Goal: Check status: Check status

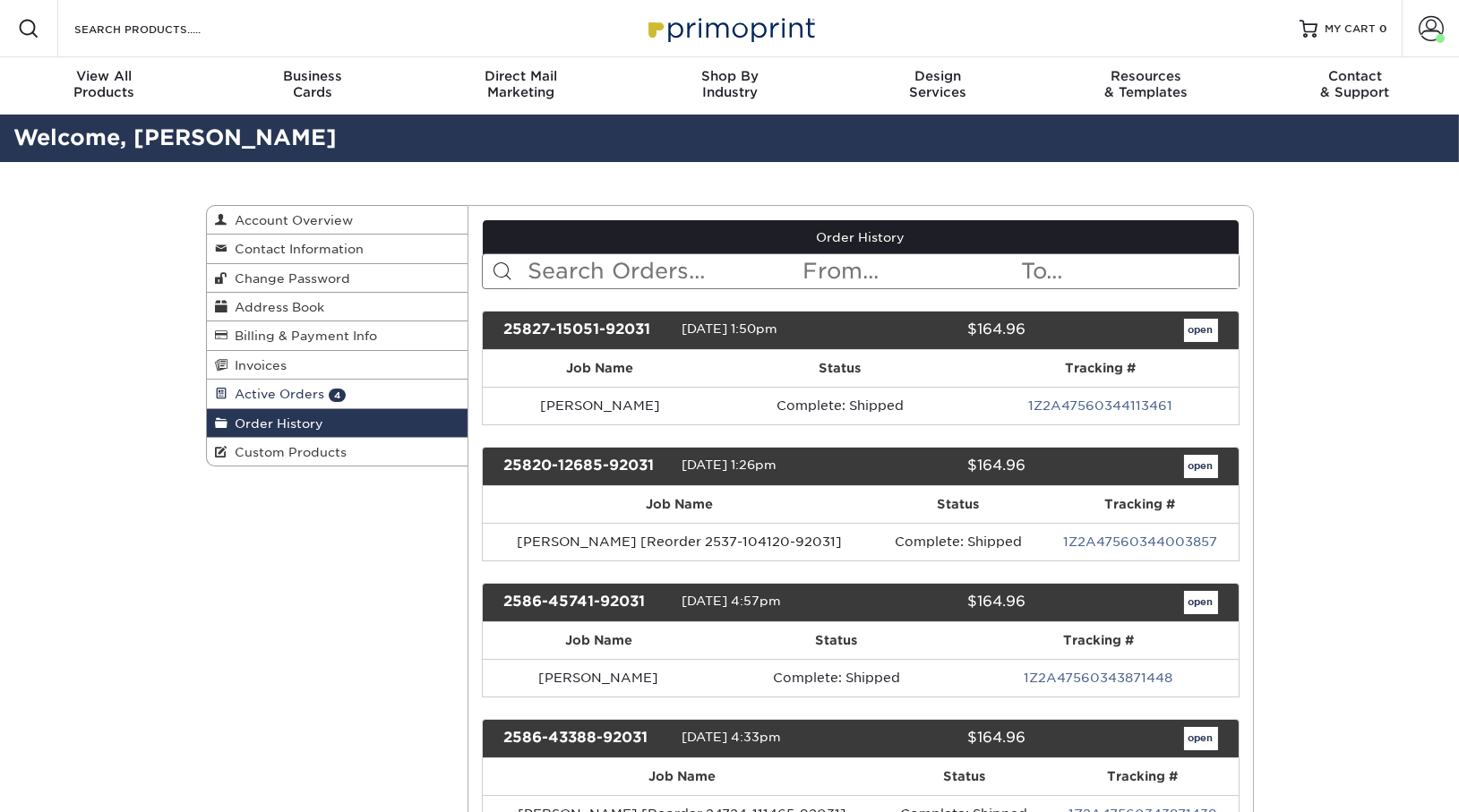
click at [307, 384] on link "Active Orders 4" at bounding box center [337, 394] width 262 height 29
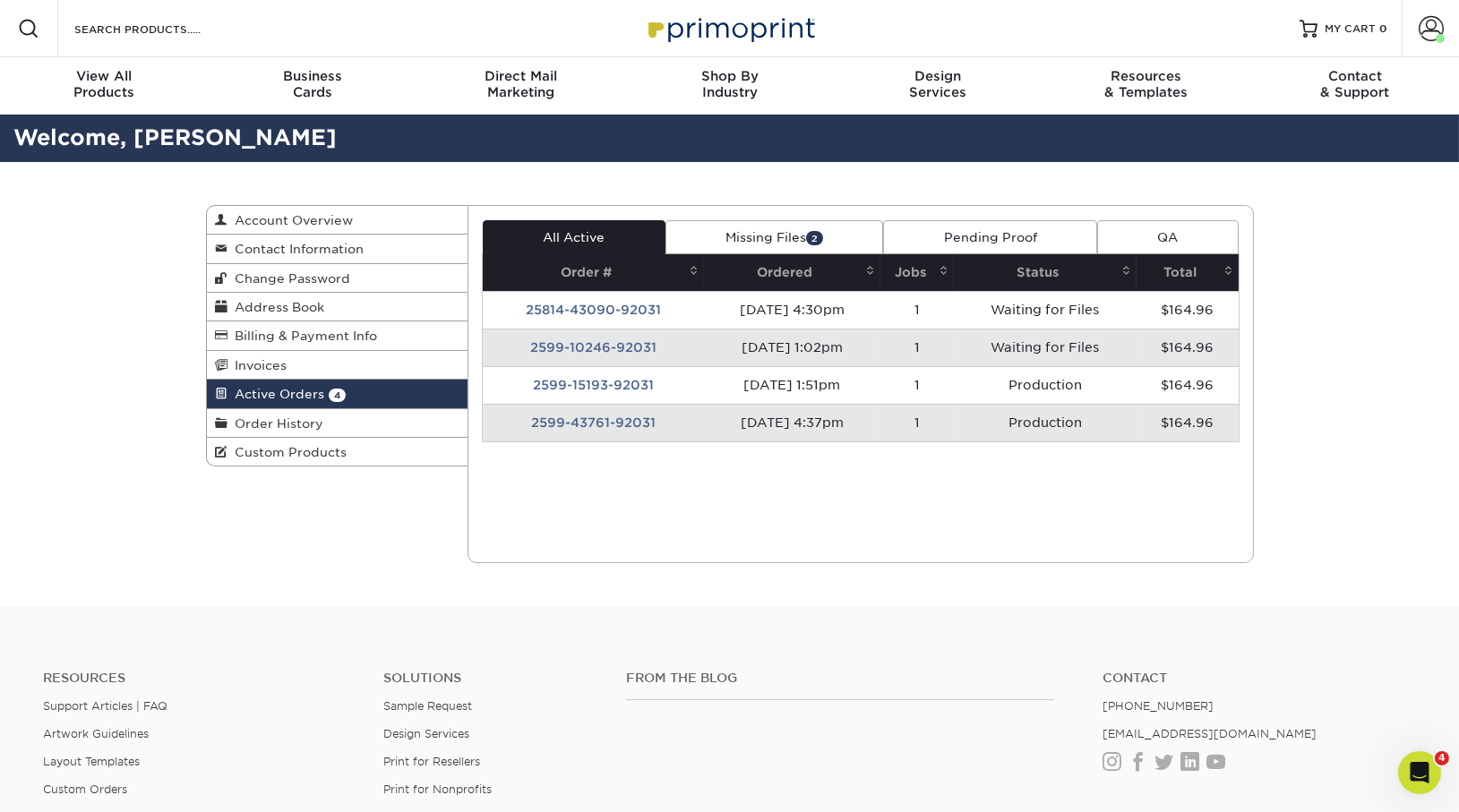
click at [590, 353] on td "2599-10246-92031" at bounding box center [592, 347] width 221 height 37
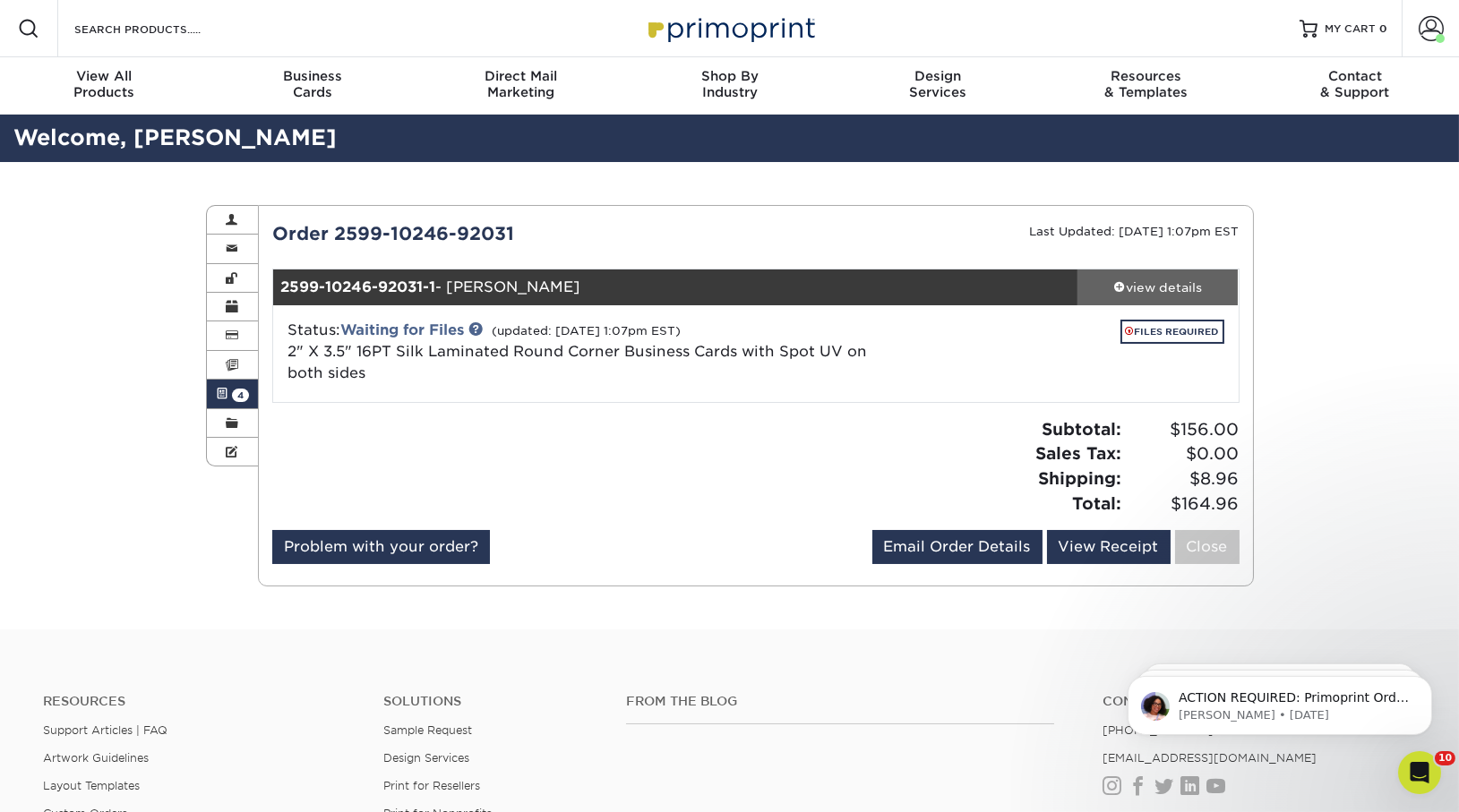
click at [1133, 277] on link "view details" at bounding box center [1157, 287] width 161 height 35
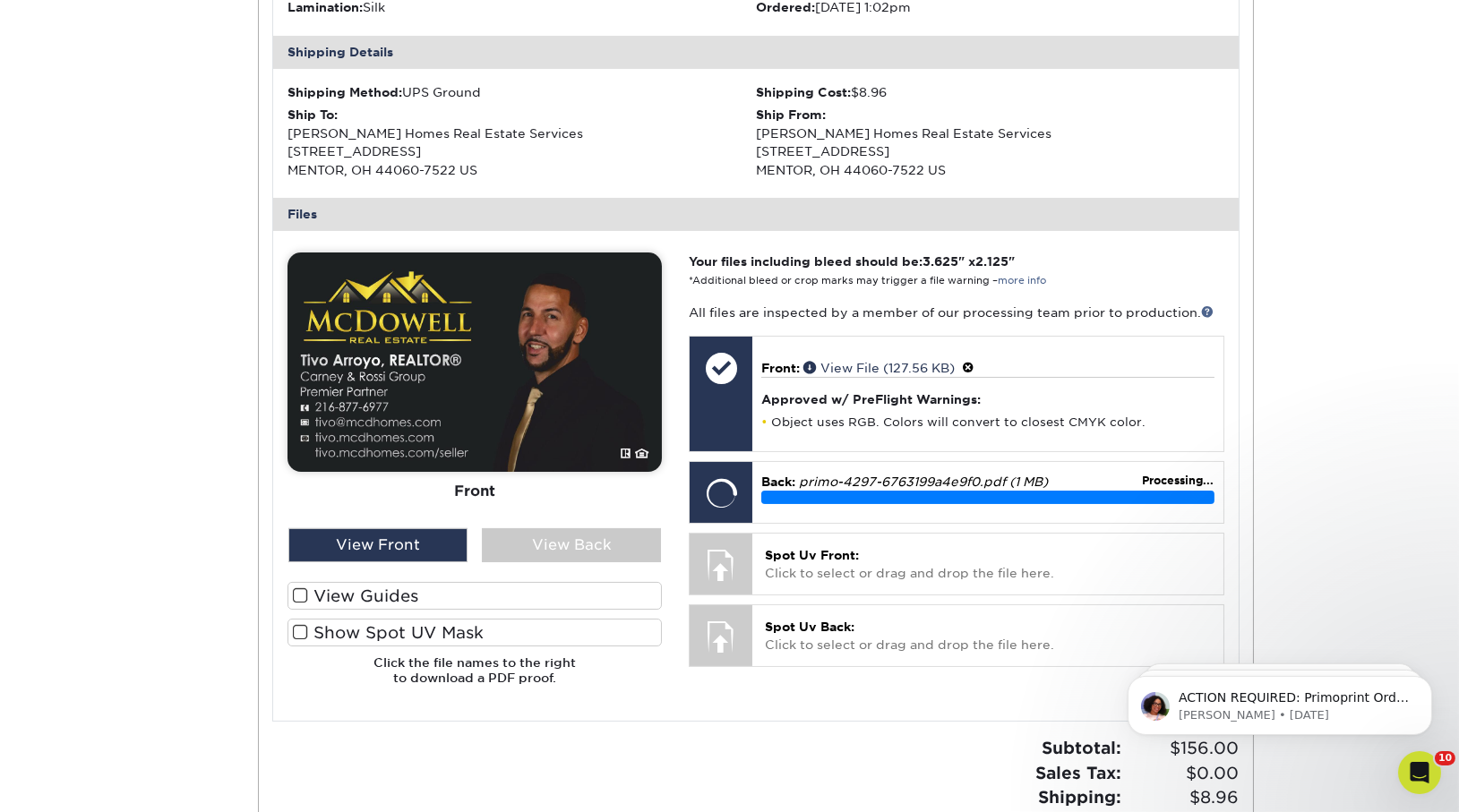
scroll to position [566, 0]
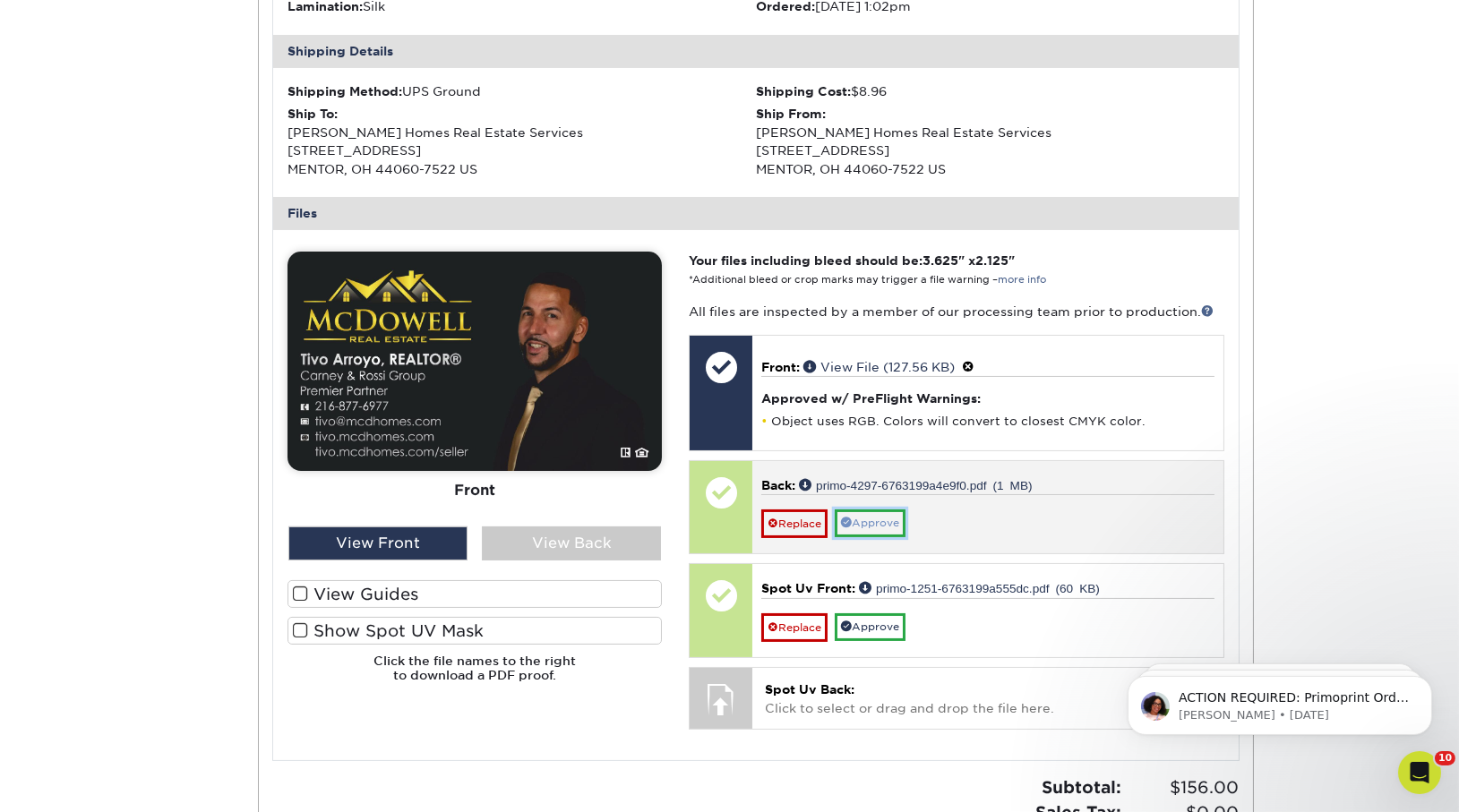
click at [891, 521] on link "Approve" at bounding box center [869, 523] width 71 height 28
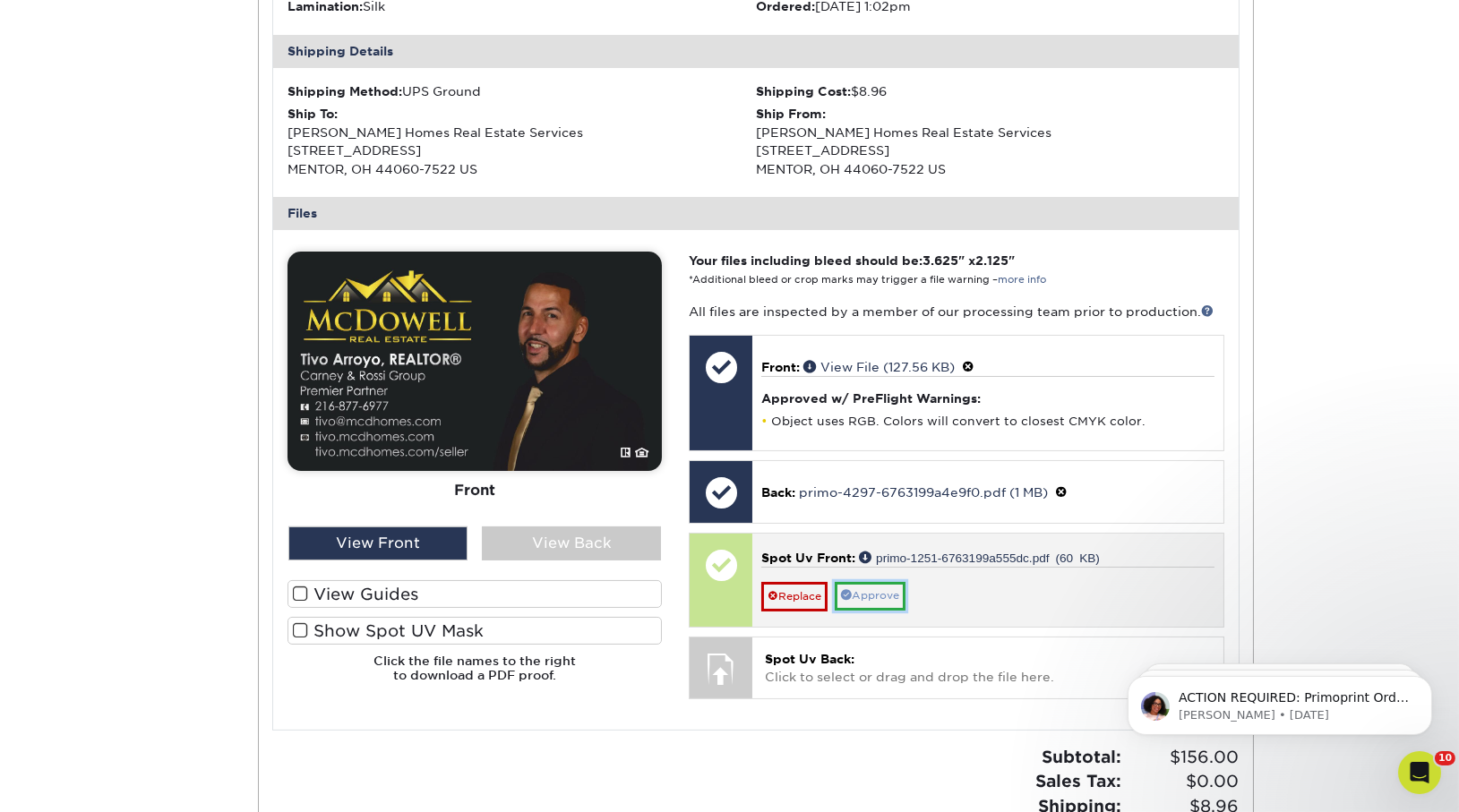
click at [894, 588] on link "Approve" at bounding box center [869, 595] width 71 height 28
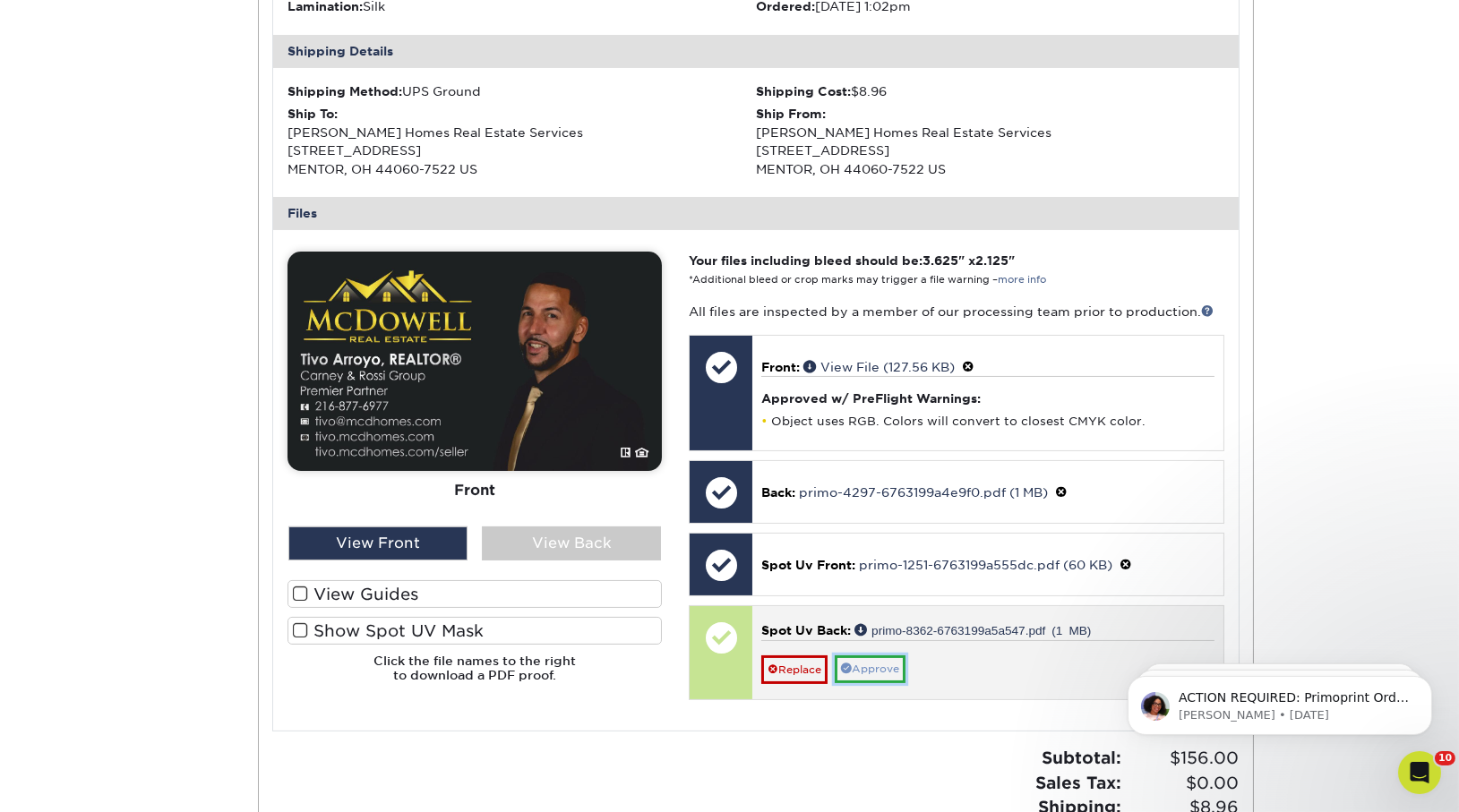
click at [869, 664] on link "Approve" at bounding box center [869, 669] width 71 height 28
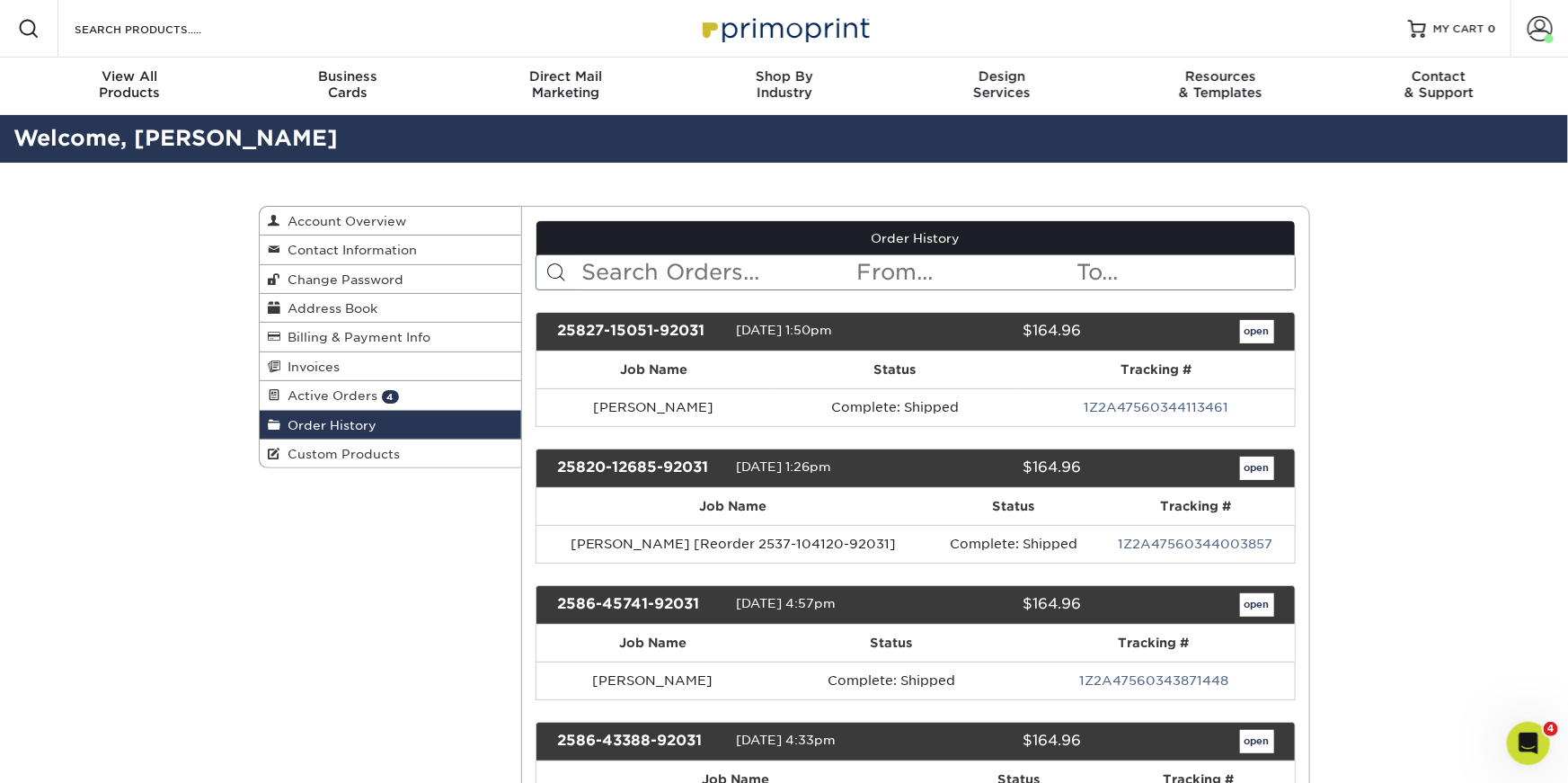
click at [673, 270] on input "text" at bounding box center [717, 273] width 276 height 35
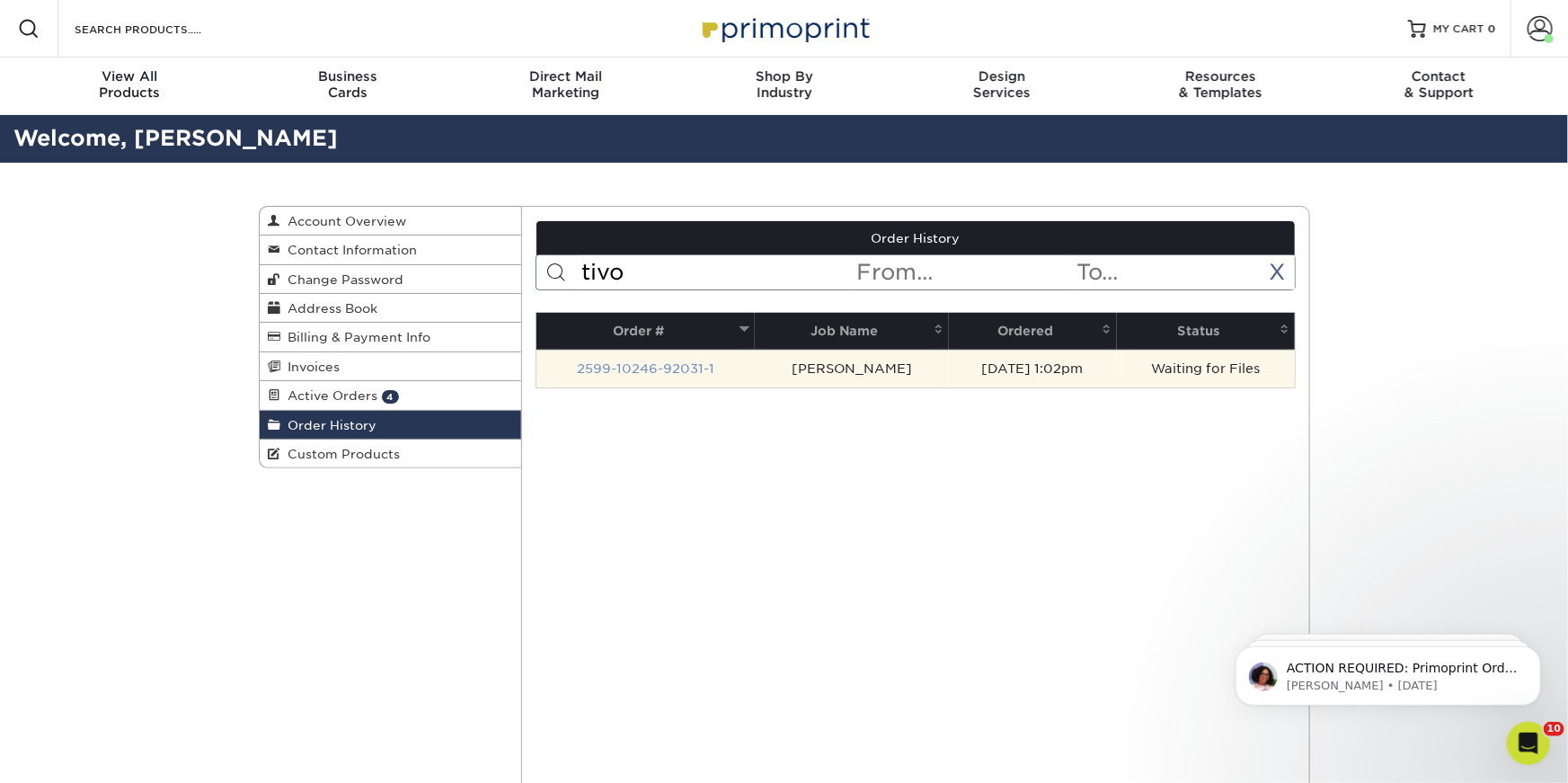
click at [610, 366] on link "2599-10246-92031-1" at bounding box center [645, 368] width 137 height 14
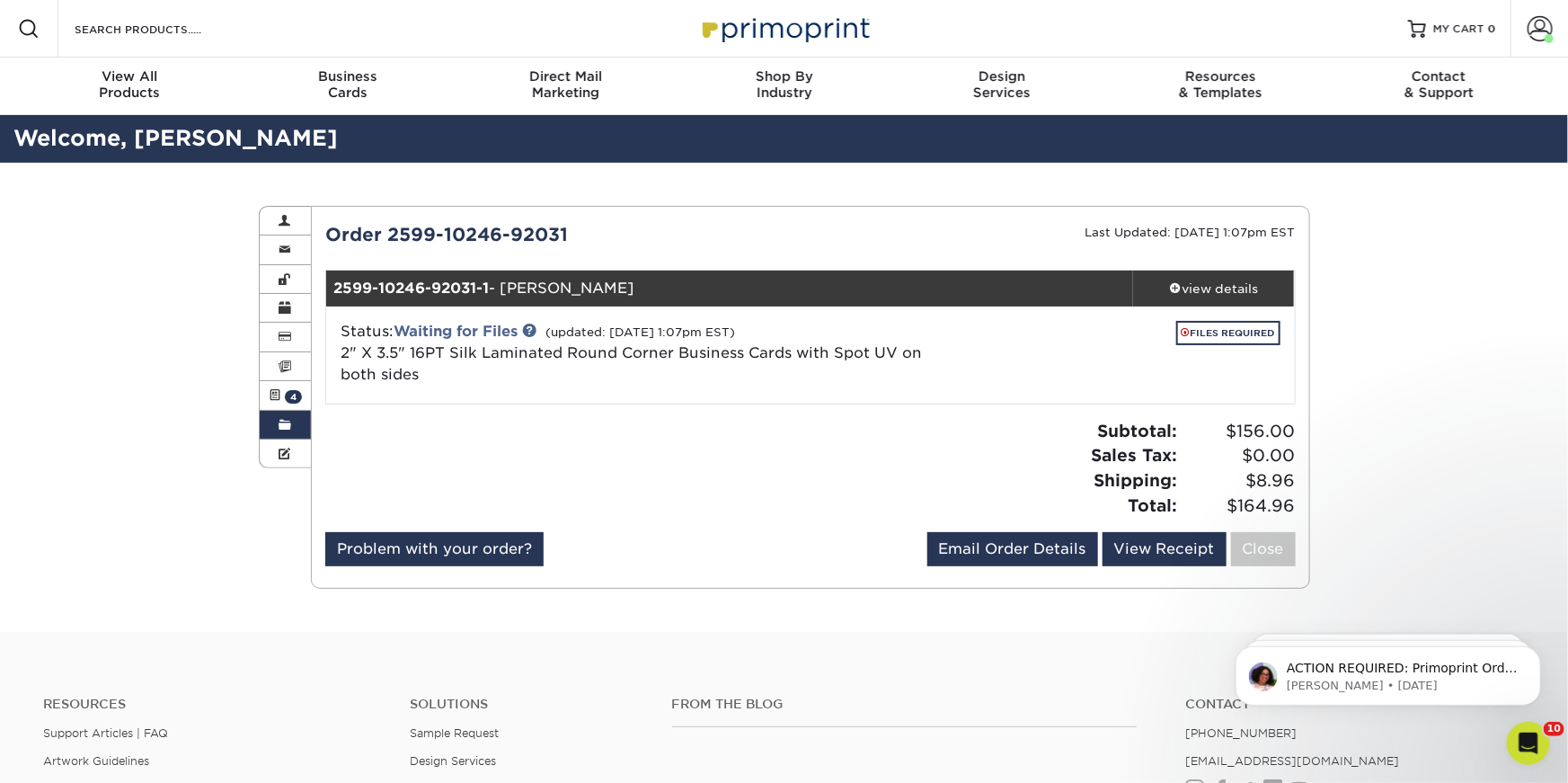
click at [271, 426] on link "Order History" at bounding box center [286, 425] width 52 height 29
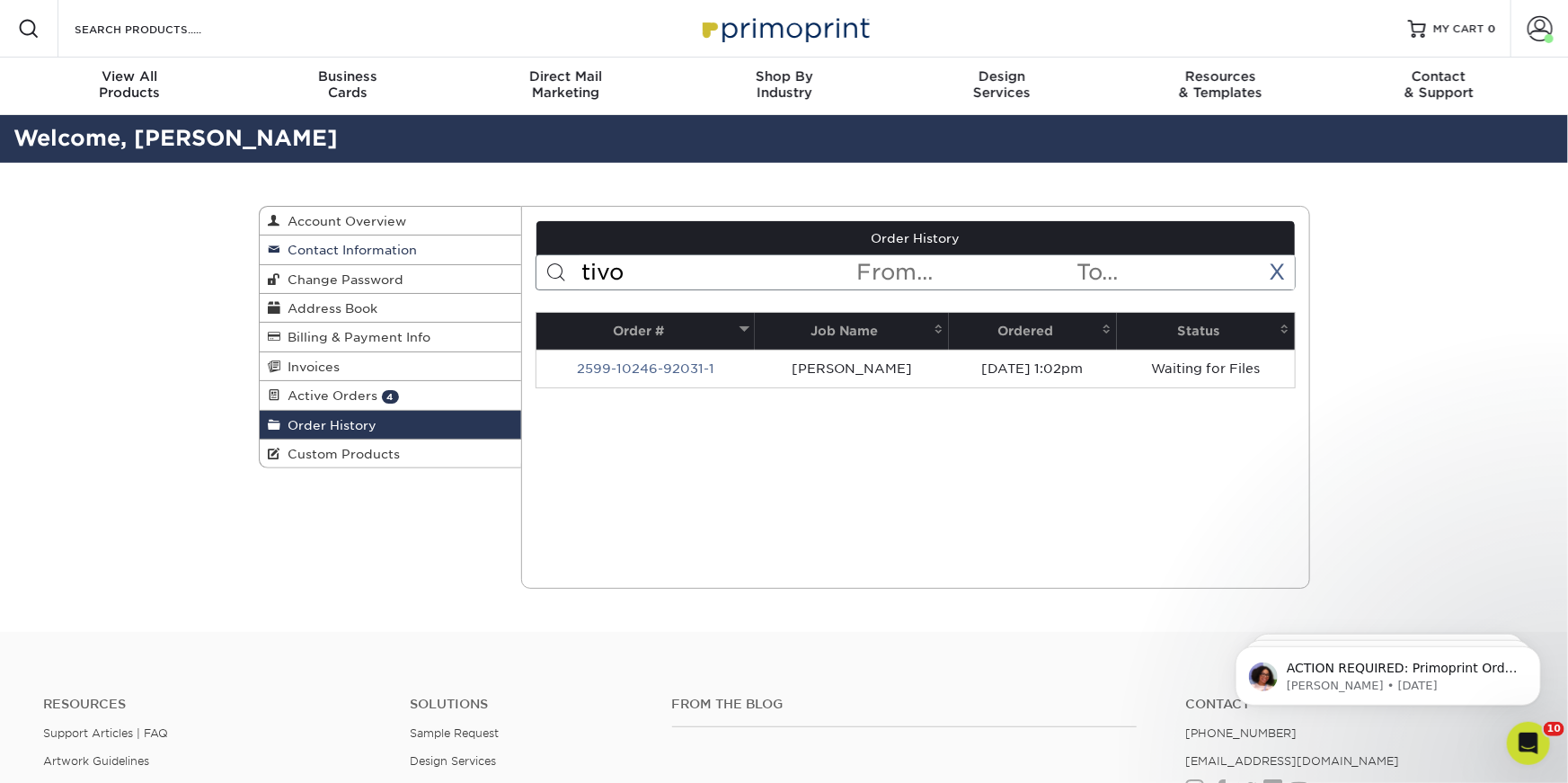
drag, startPoint x: 651, startPoint y: 279, endPoint x: 447, endPoint y: 258, distance: 205.1
click at [447, 206] on div "Order History Account Overview Contact Information Change Password Address Book…" at bounding box center [784, 206] width 1052 height 0
type input "stacy"
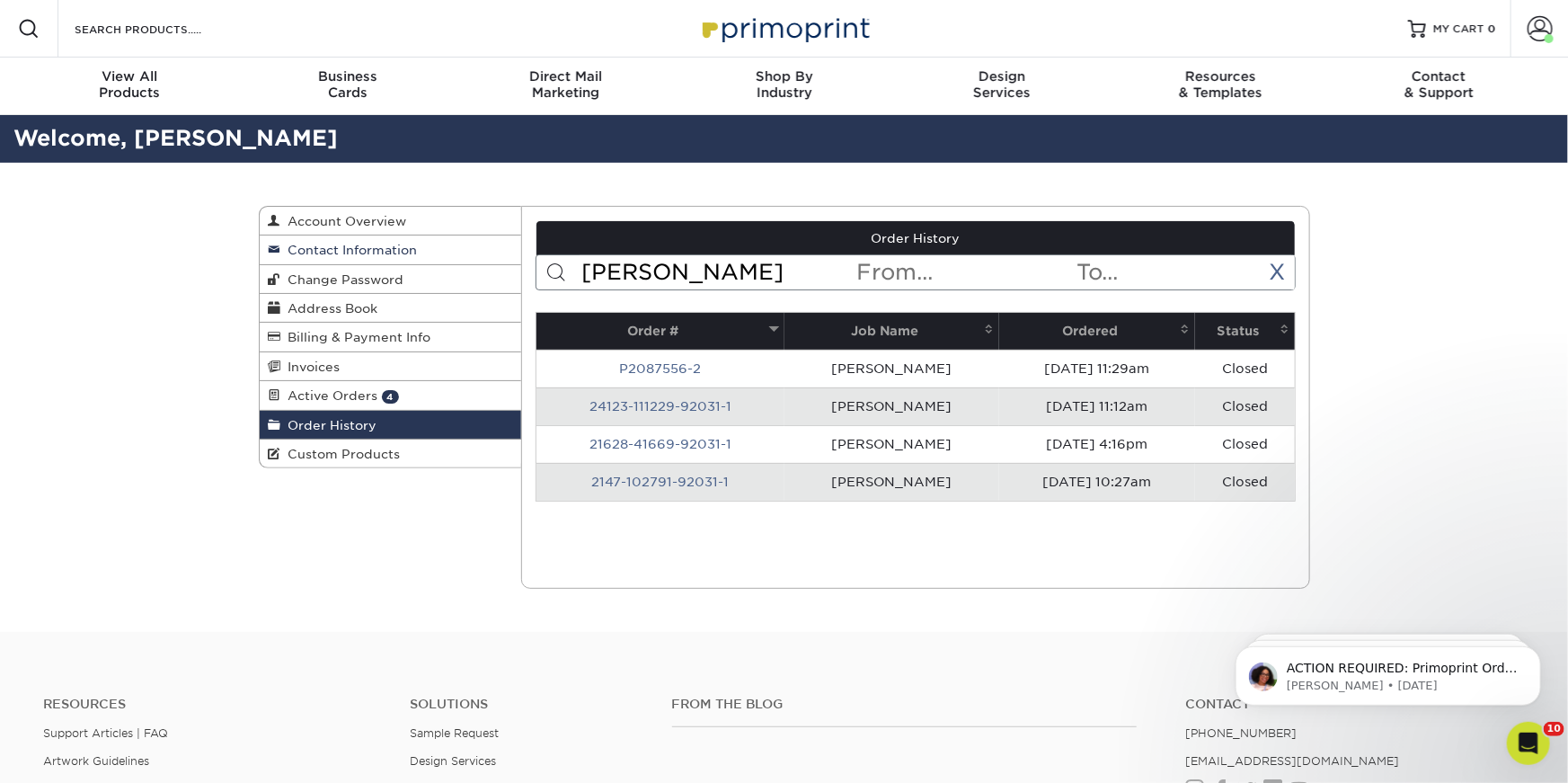
click at [447, 258] on link "Contact Information" at bounding box center [391, 250] width 263 height 29
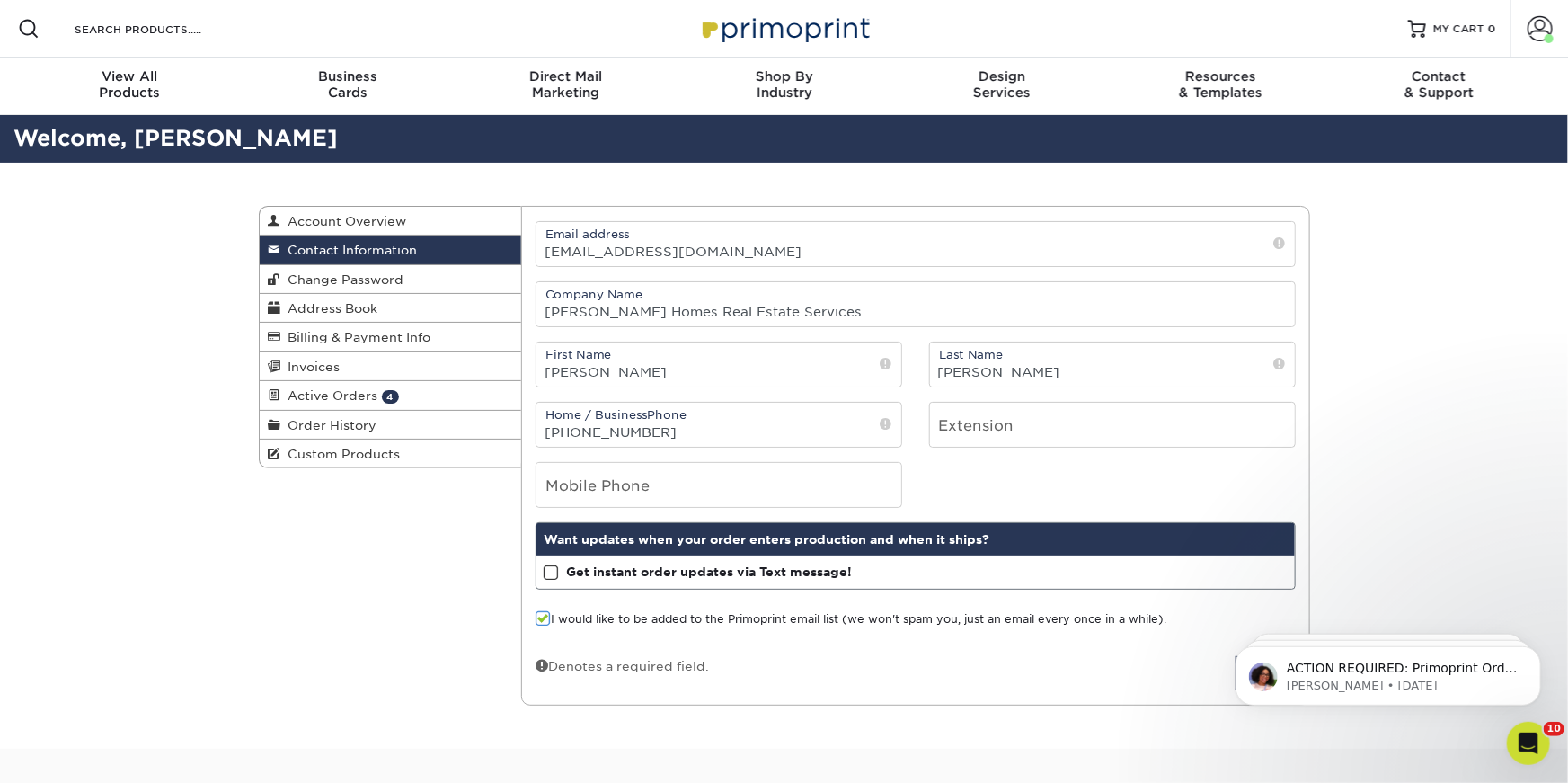
click at [447, 258] on link "Contact Information" at bounding box center [391, 250] width 263 height 29
click at [372, 389] on span "Active Orders" at bounding box center [329, 395] width 97 height 14
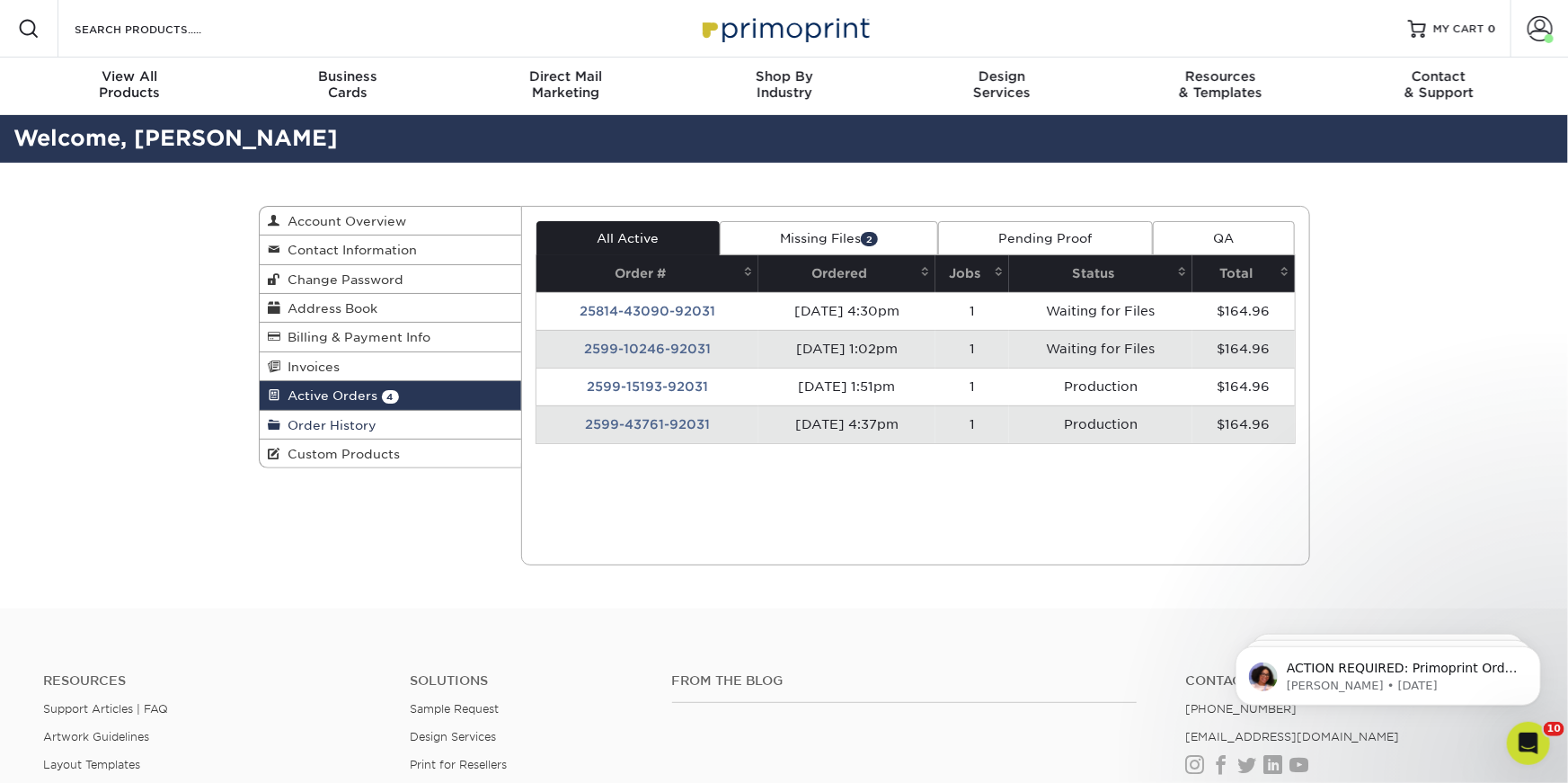
click at [411, 430] on link "Order History" at bounding box center [391, 425] width 263 height 29
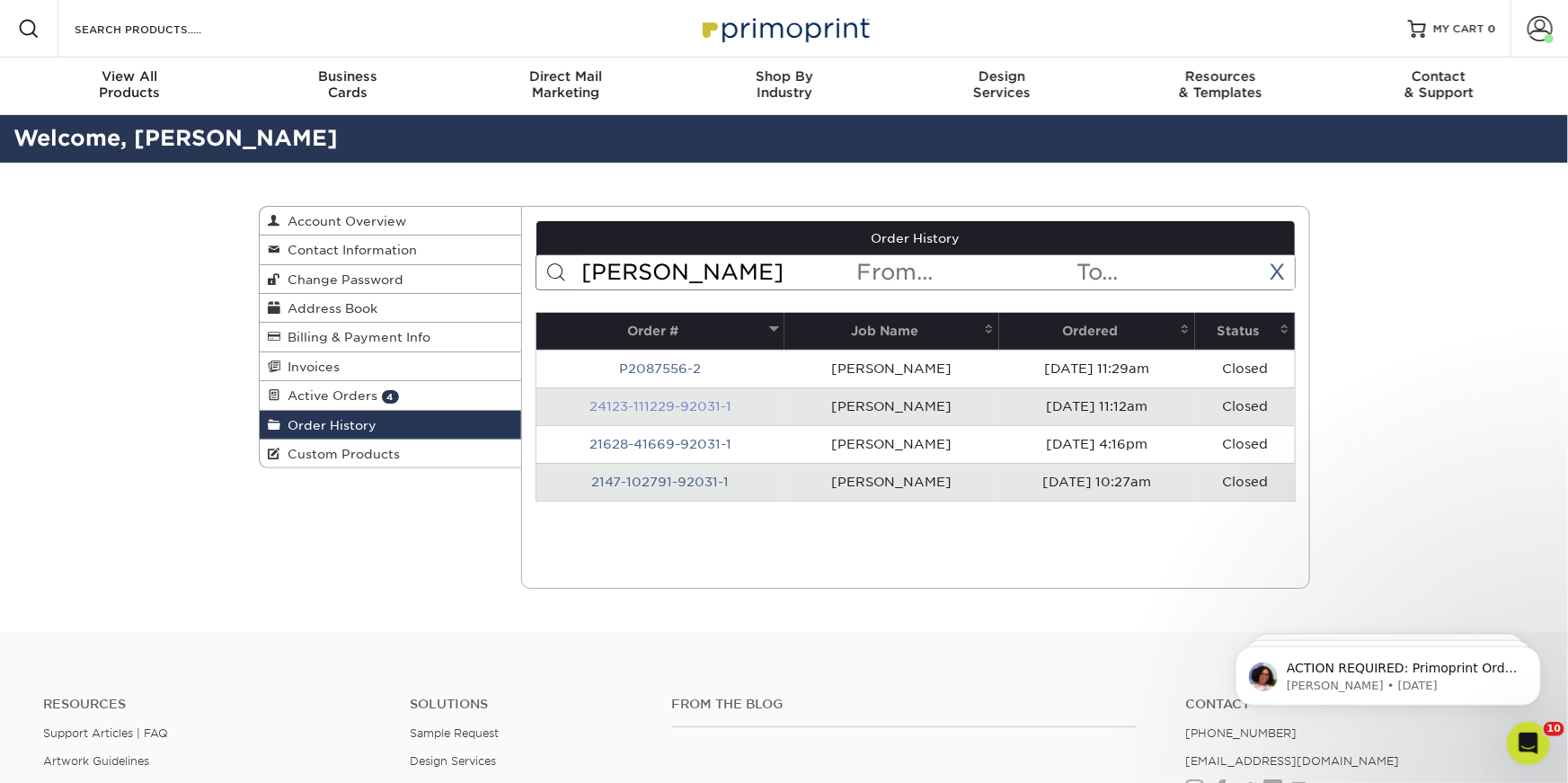
click at [626, 401] on link "24123-111229-92031-1" at bounding box center [661, 406] width 142 height 14
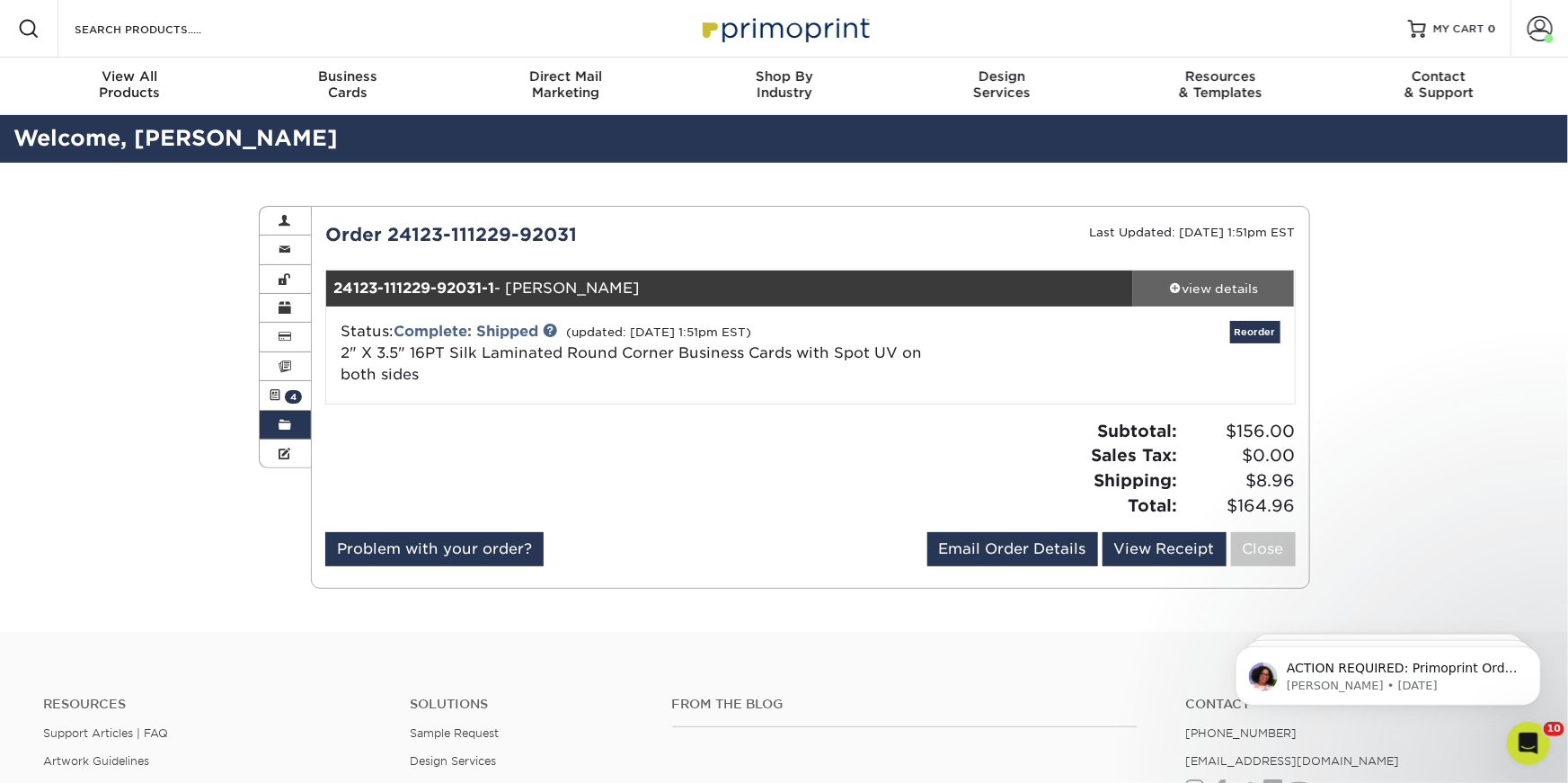
click at [1191, 284] on div "view details" at bounding box center [1214, 288] width 162 height 18
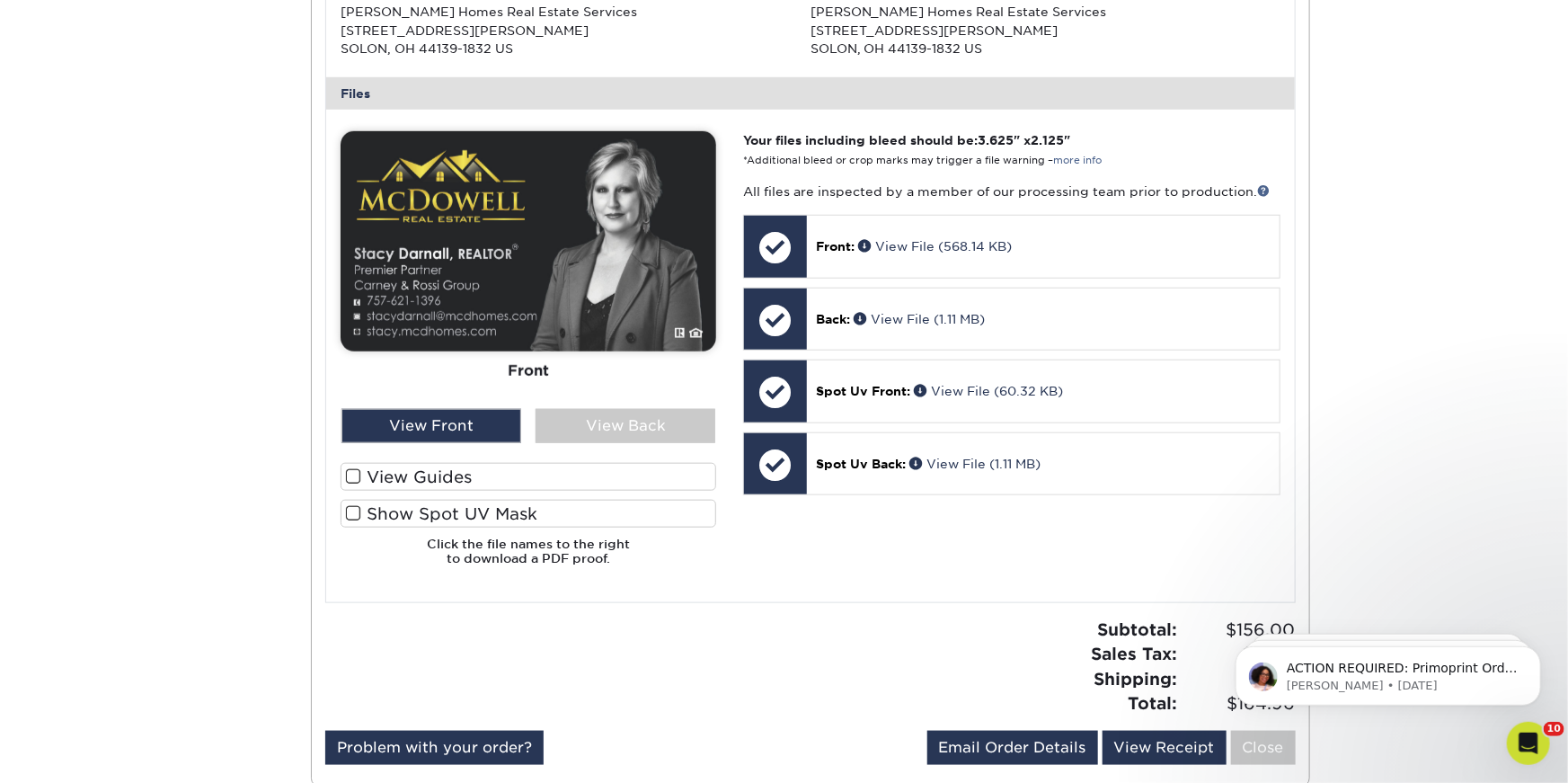
scroll to position [834, 0]
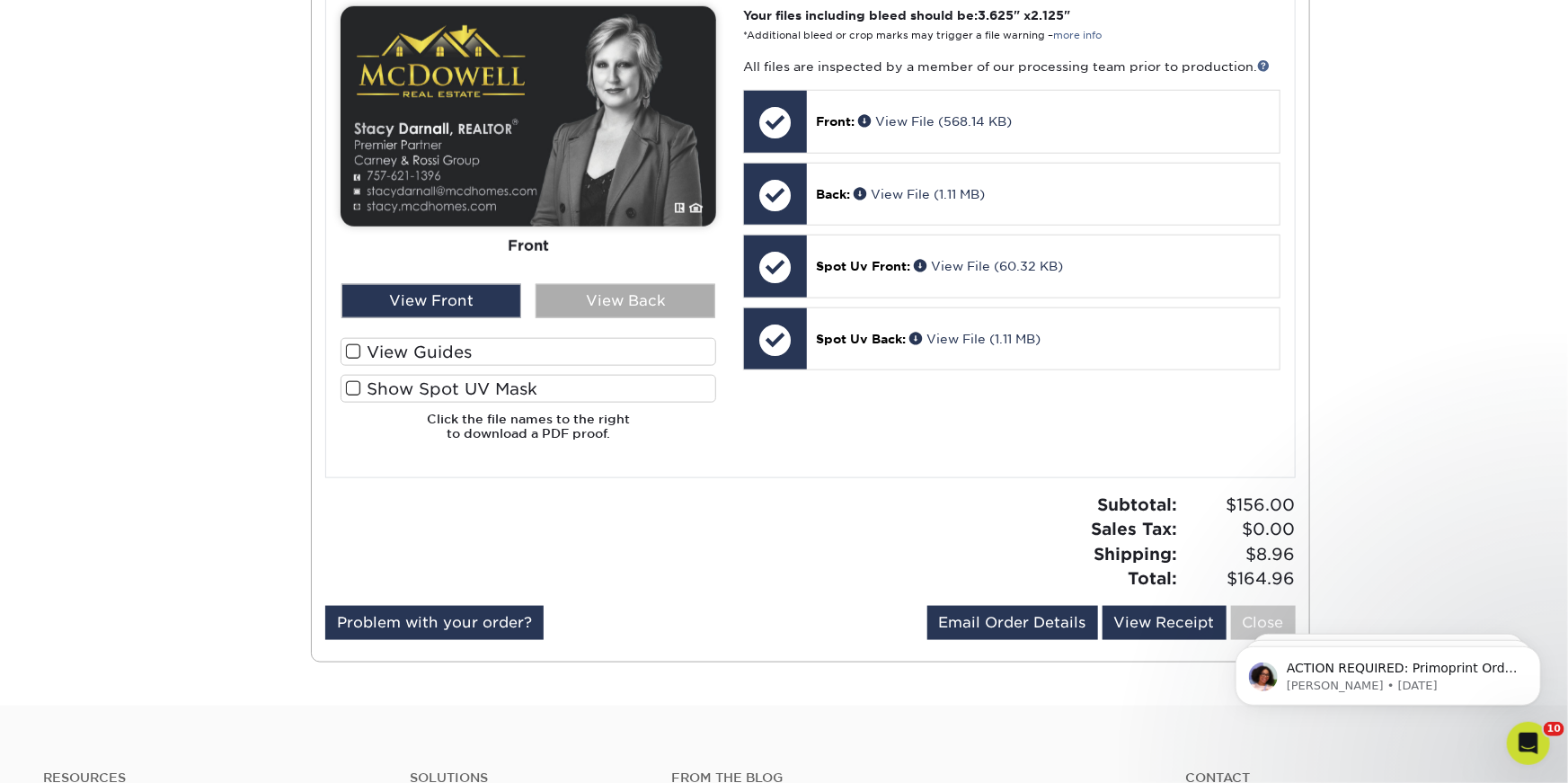
click at [586, 297] on div "View Back" at bounding box center [625, 301] width 179 height 35
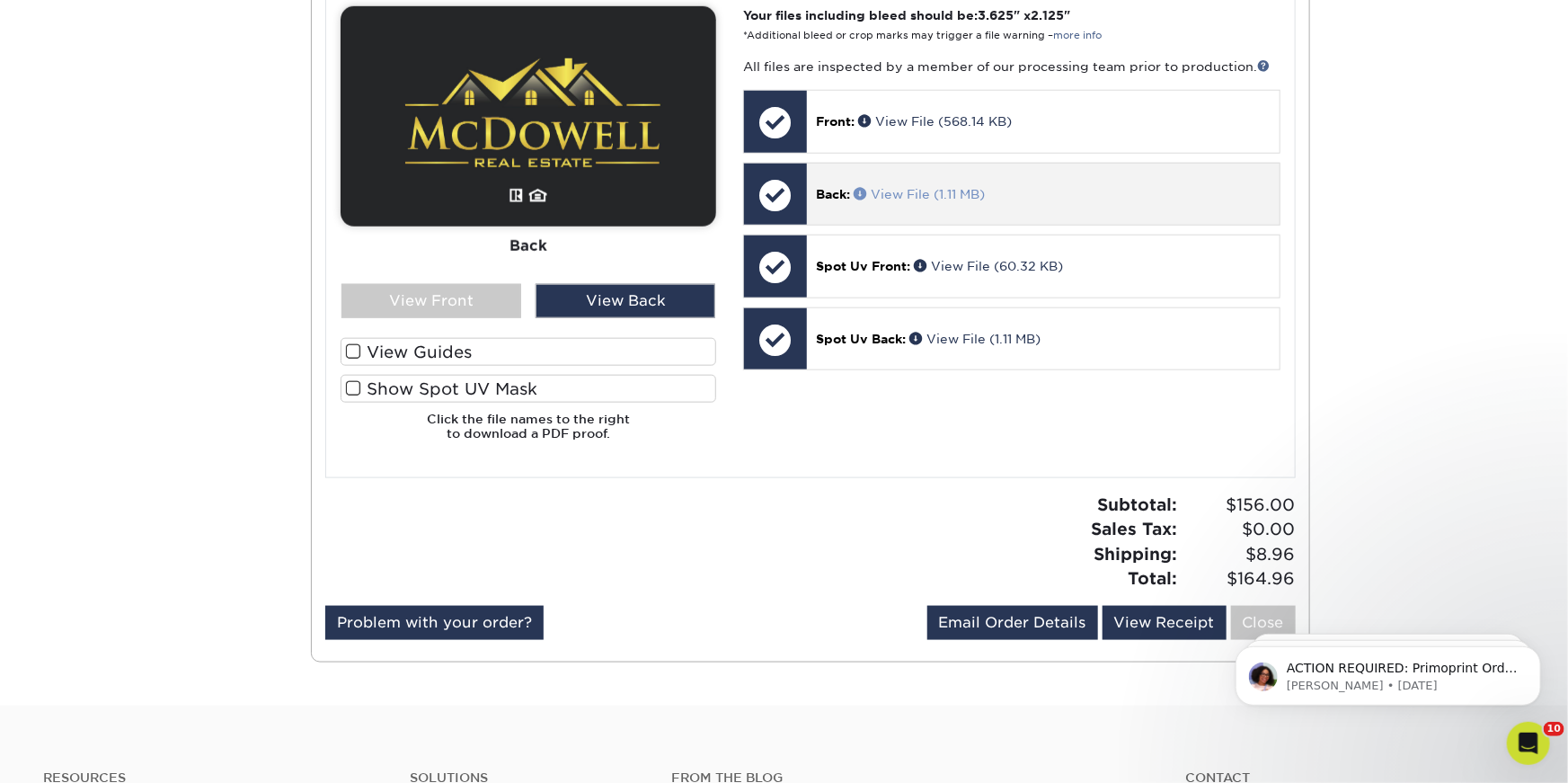
click at [923, 196] on link "View File (1.11 MB)" at bounding box center [919, 194] width 131 height 14
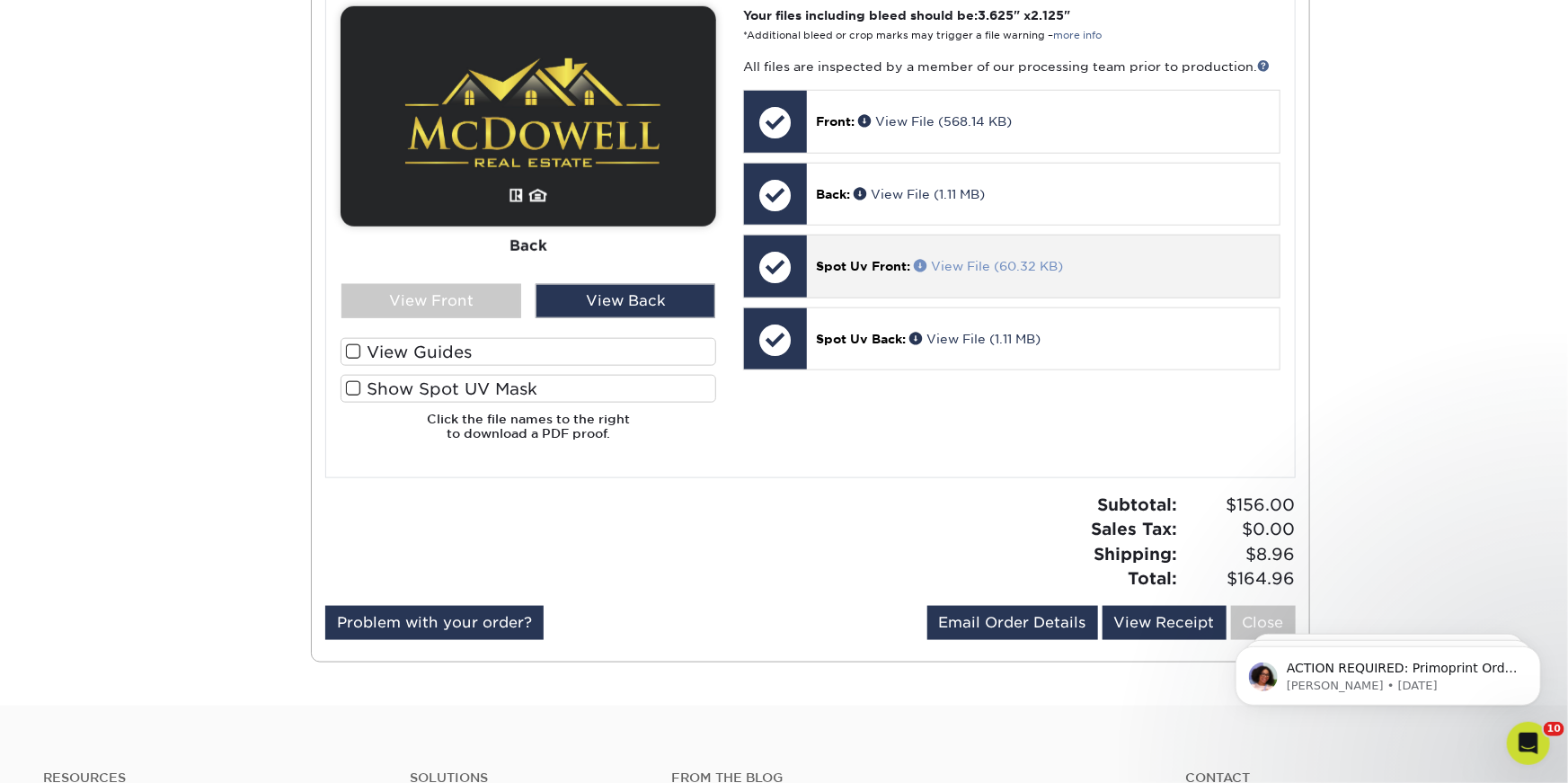
click at [970, 266] on link "View File (60.32 KB)" at bounding box center [989, 266] width 150 height 14
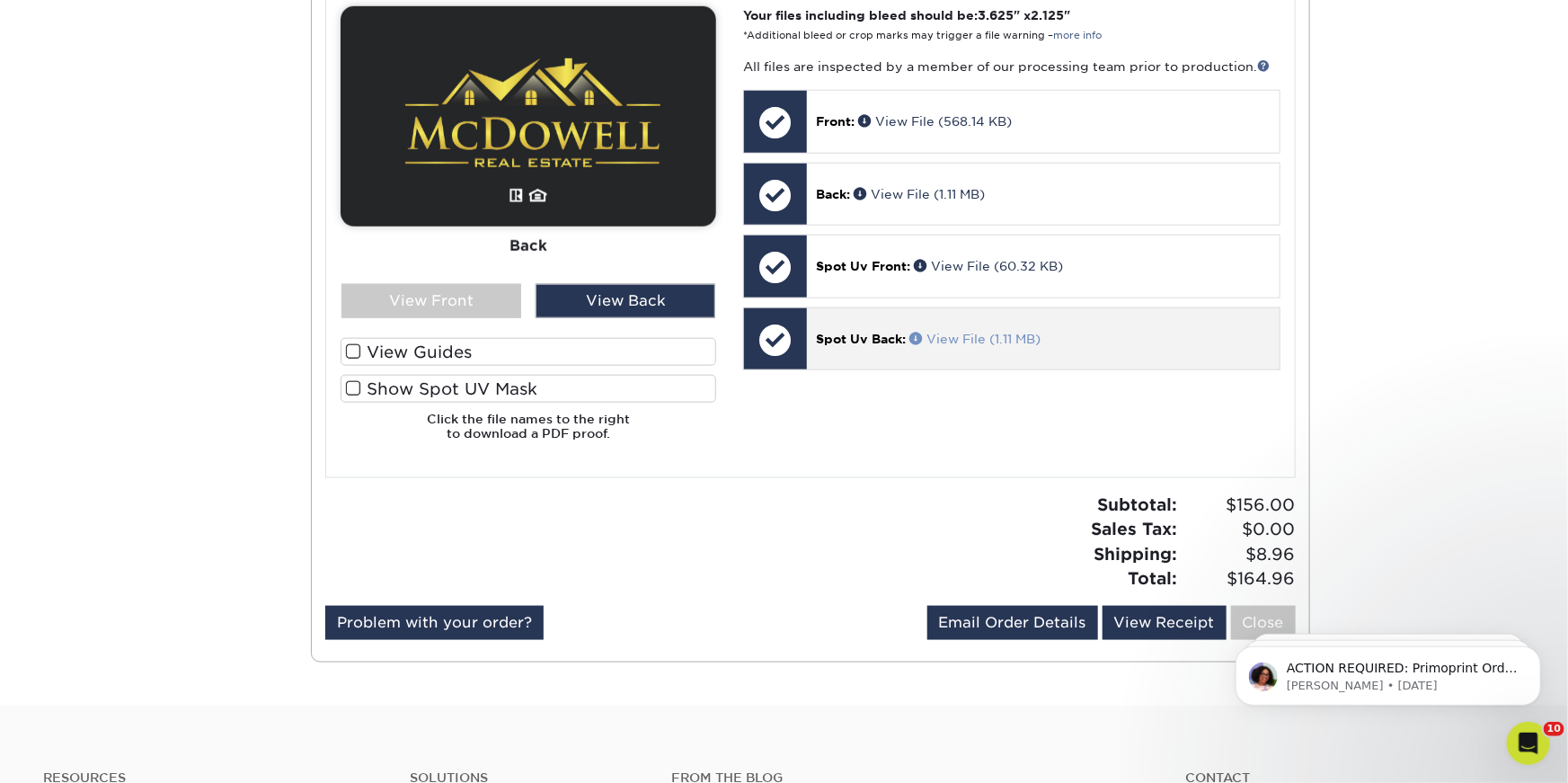
click at [960, 337] on link "View File (1.11 MB)" at bounding box center [974, 339] width 131 height 14
